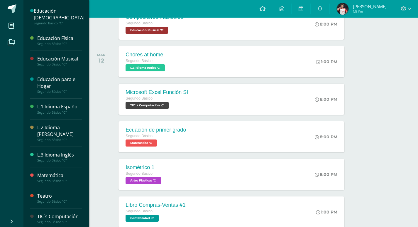
scroll to position [116, 0]
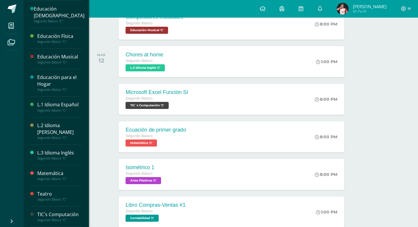
click at [57, 64] on div "Segundo Básico "C"" at bounding box center [59, 62] width 45 height 4
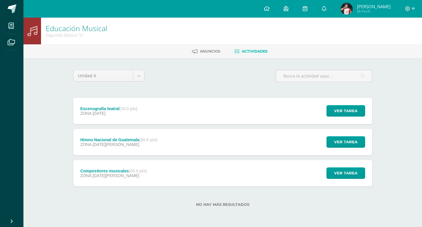
click at [146, 178] on div "Compositores musicales (20.0 pts) ZONA [DATE][PERSON_NAME]" at bounding box center [113, 173] width 81 height 26
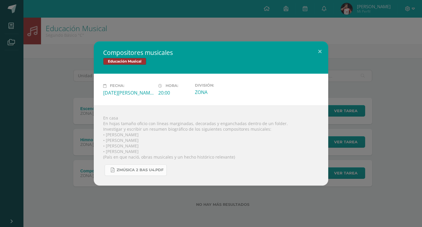
click at [147, 167] on link "Zmúsica 2 Bas U4.pdf" at bounding box center [136, 169] width 62 height 11
click at [136, 173] on link "Zmúsica 2 Bas U4.pdf" at bounding box center [136, 169] width 62 height 11
click at [147, 165] on link "Zmúsica 2 Bas U4.pdf" at bounding box center [136, 169] width 62 height 11
click at [45, 80] on div "Compositores musicales Educación Musical Fecha: [DATE][PERSON_NAME] Hora: 20:00…" at bounding box center [210, 113] width 417 height 144
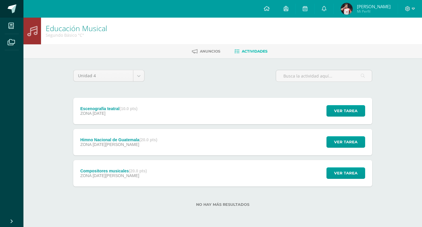
click at [15, 7] on span at bounding box center [12, 8] width 9 height 9
